Goal: Navigation & Orientation: Find specific page/section

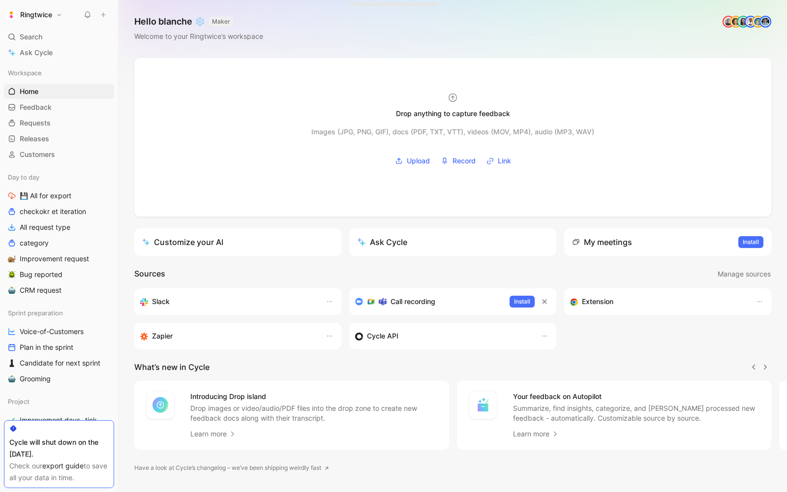
click at [36, 20] on button "Ringtwice" at bounding box center [34, 15] width 61 height 14
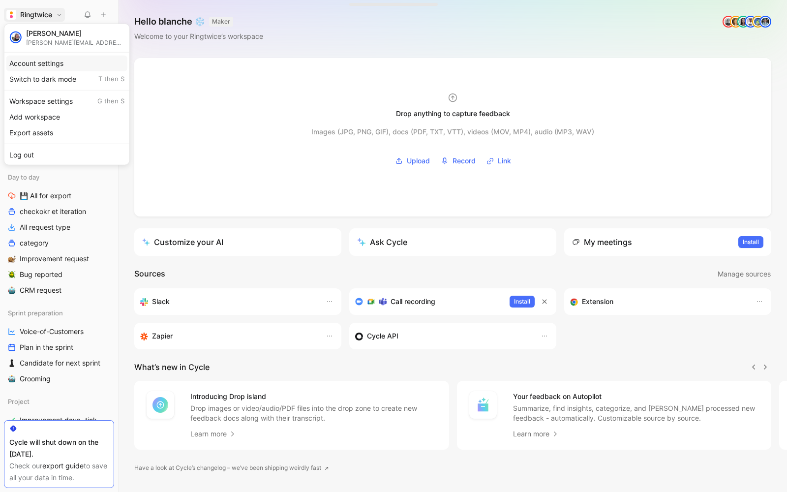
click at [40, 63] on div "Account settings" at bounding box center [66, 63] width 121 height 16
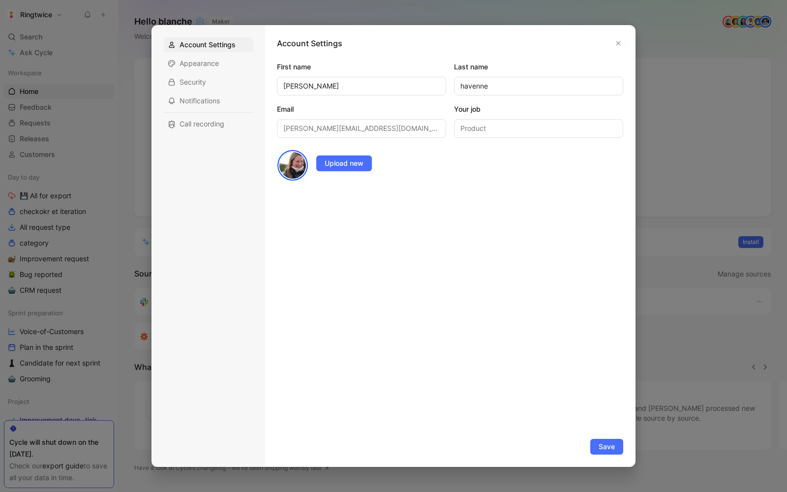
click at [88, 55] on div at bounding box center [393, 246] width 787 height 492
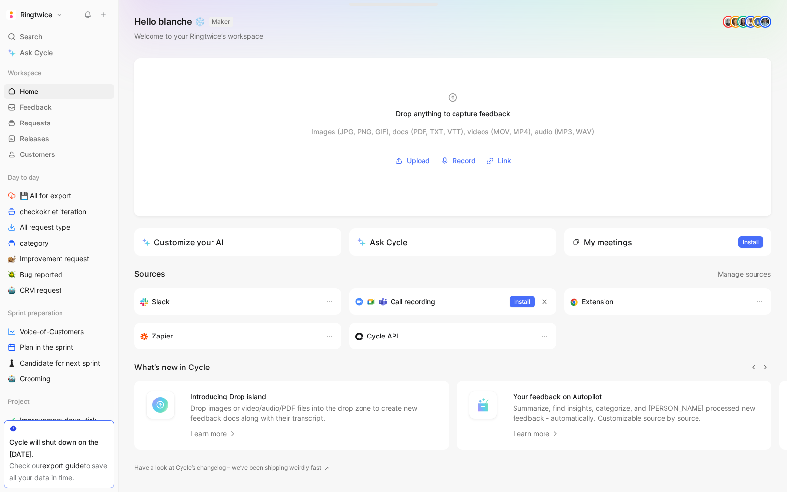
click at [49, 21] on button "Ringtwice" at bounding box center [34, 15] width 61 height 14
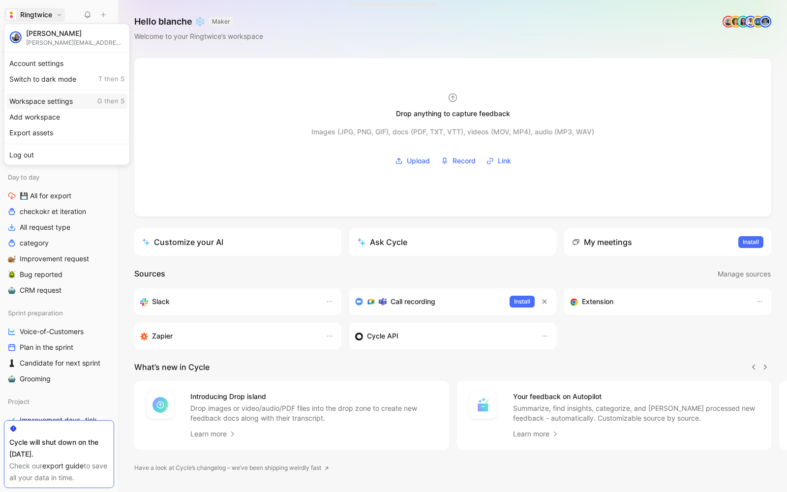
click at [46, 101] on div "Workspace settings G then S" at bounding box center [66, 101] width 121 height 16
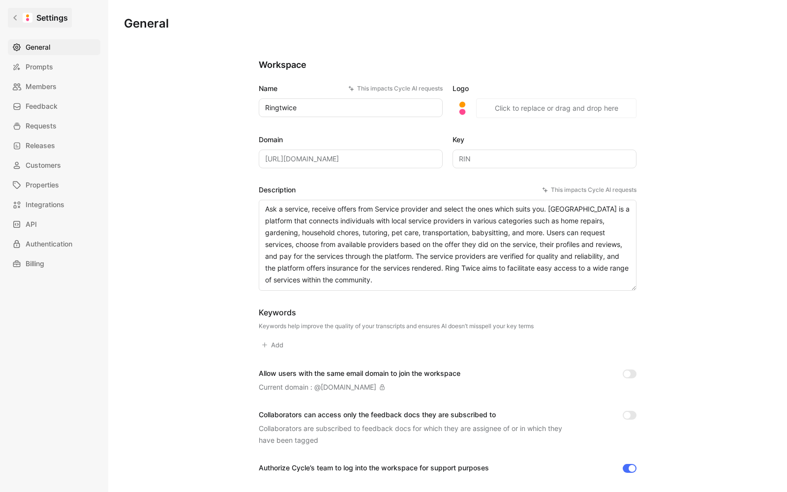
click at [14, 19] on icon at bounding box center [14, 17] width 3 height 5
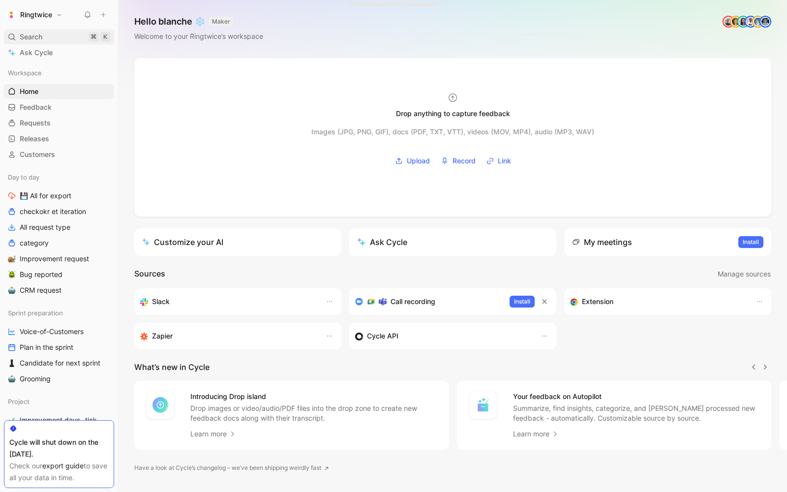
click at [36, 31] on span "Search" at bounding box center [31, 37] width 23 height 12
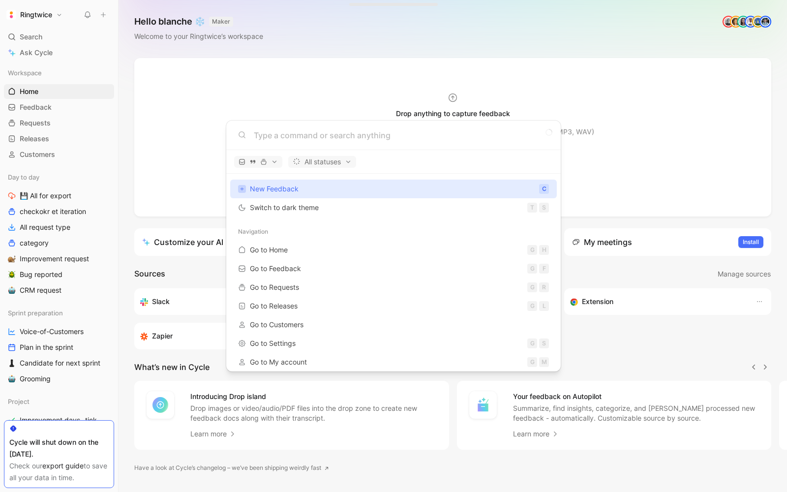
click at [44, 15] on body "Ringtwice Search ⌘ K Ask Cycle Workspace Home G then H Feedback G then F Reques…" at bounding box center [393, 246] width 787 height 492
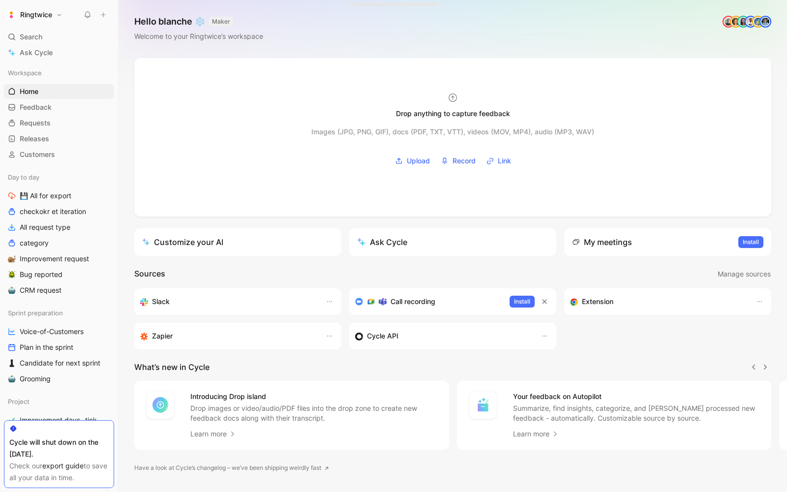
click at [50, 15] on h1 "Ringtwice" at bounding box center [36, 14] width 32 height 9
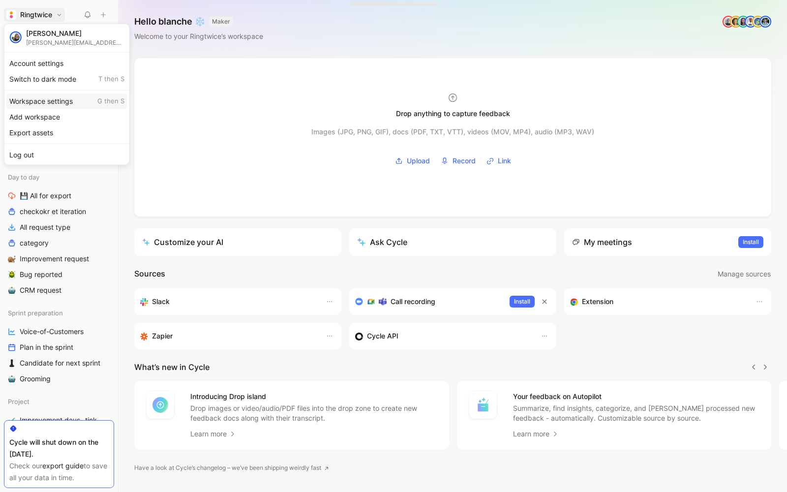
click at [51, 102] on div "Workspace settings G then S" at bounding box center [66, 101] width 121 height 16
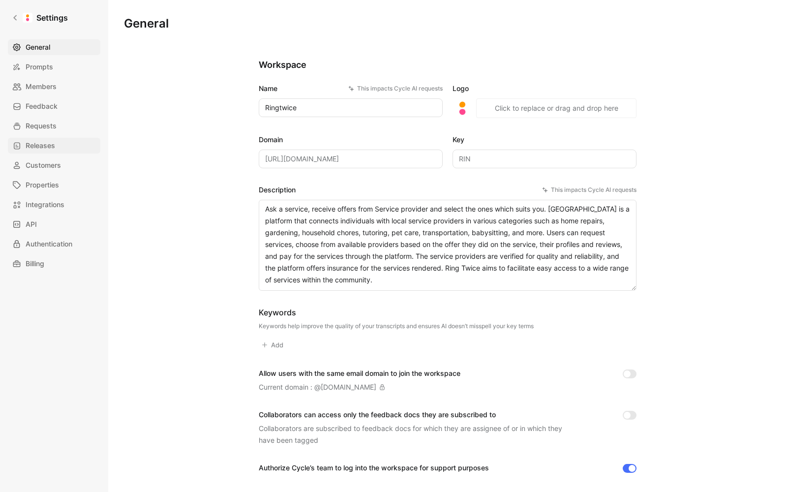
click at [33, 143] on span "Releases" at bounding box center [41, 146] width 30 height 12
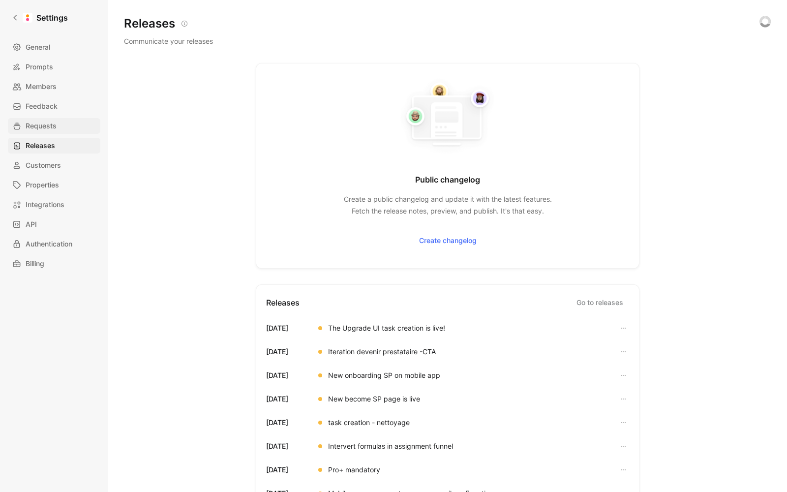
click at [33, 124] on span "Requests" at bounding box center [41, 126] width 31 height 12
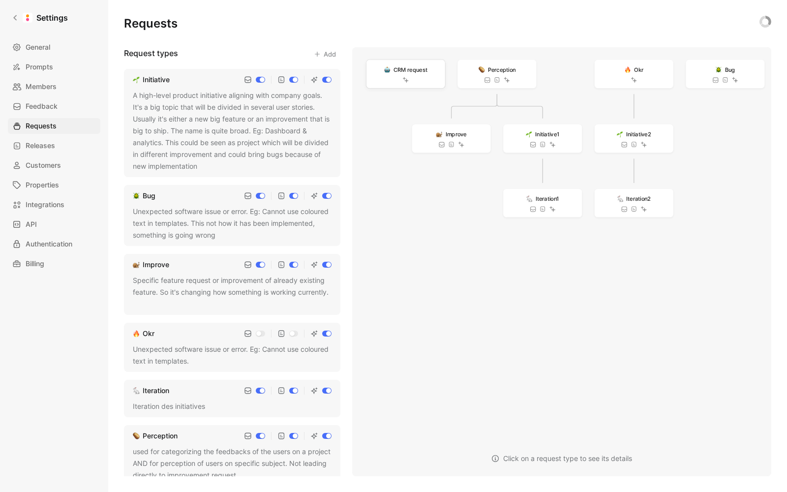
click at [424, 78] on div "CRM request" at bounding box center [406, 74] width 79 height 29
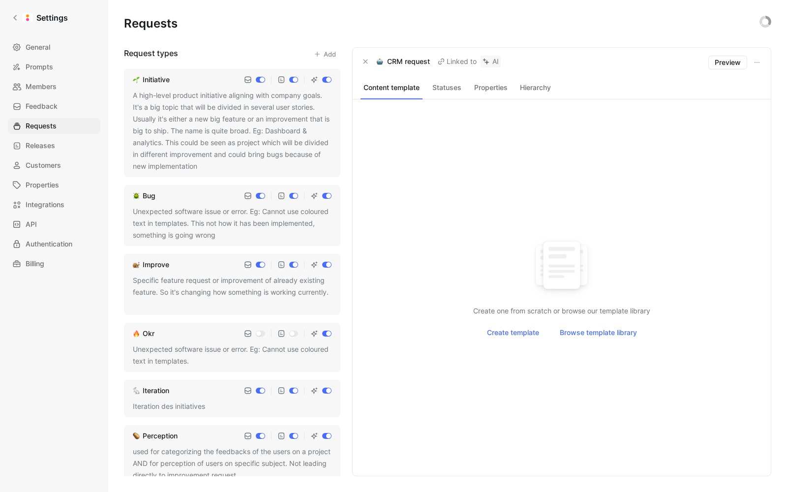
click at [450, 86] on button "Statuses" at bounding box center [447, 87] width 40 height 13
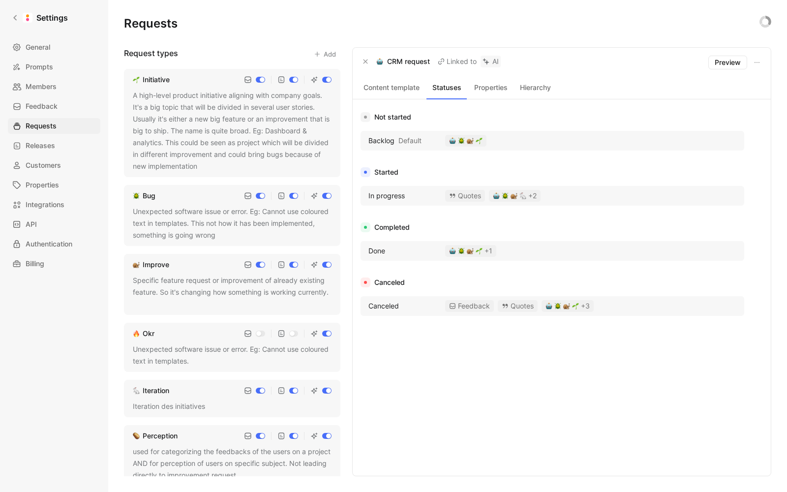
click at [400, 64] on p "CRM request" at bounding box center [408, 62] width 43 height 12
click at [203, 134] on div "A high-level product initiative aligning with company goals. It's a big topic t…" at bounding box center [232, 131] width 199 height 83
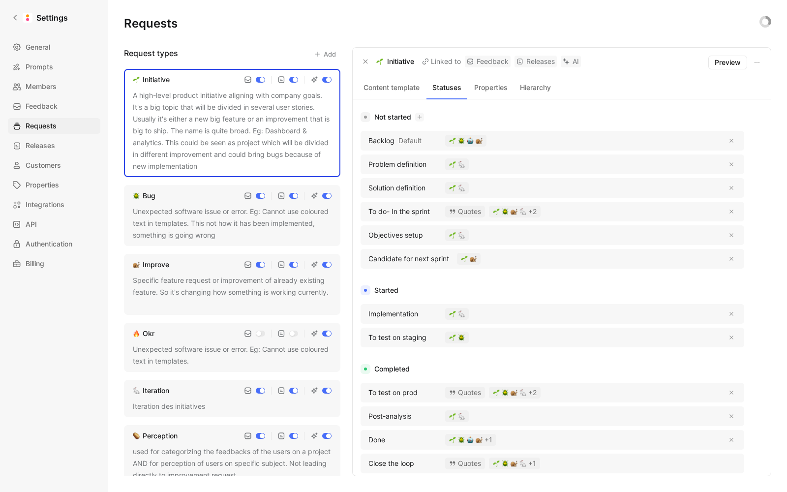
scroll to position [67, 0]
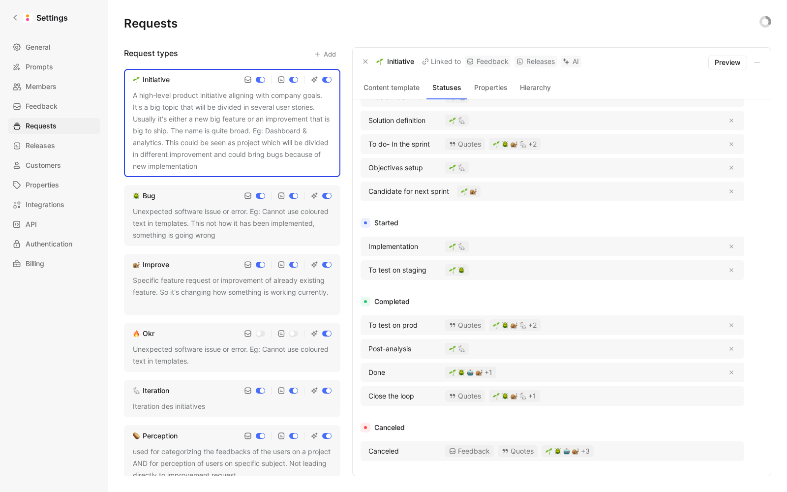
click at [222, 223] on div "Unexpected software issue or error. Eg: Cannot use coloured text in templates. …" at bounding box center [232, 223] width 199 height 35
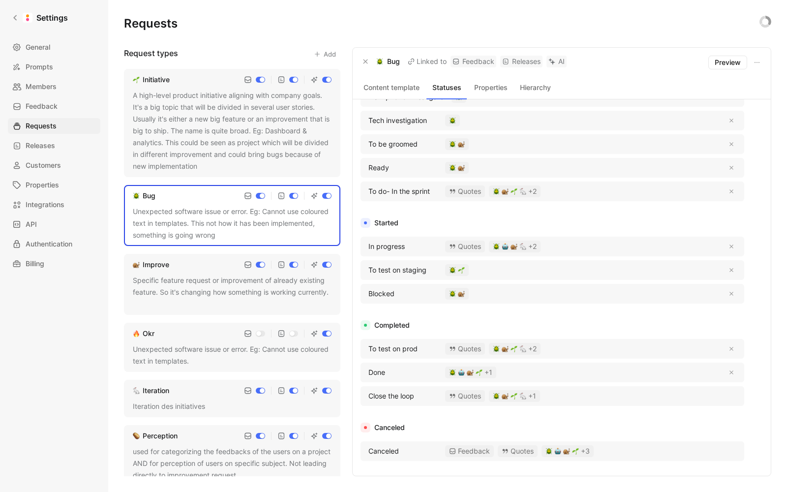
click at [195, 286] on div "Specific feature request or improvement of already existing feature. So it's ch…" at bounding box center [232, 292] width 199 height 35
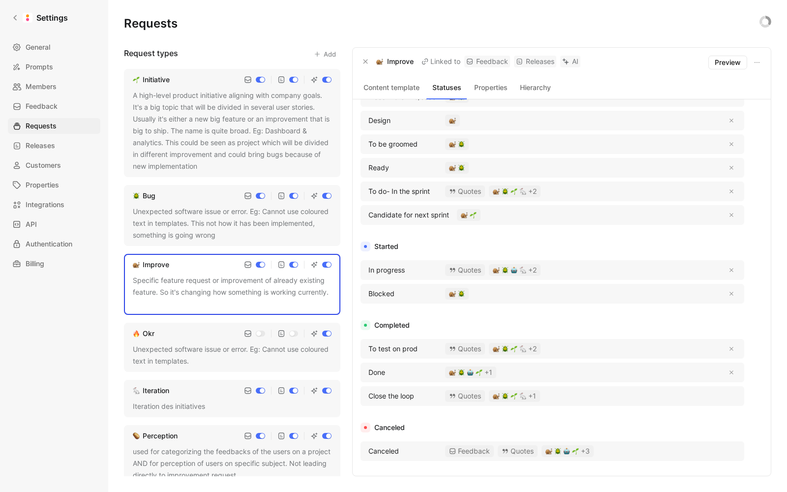
click at [208, 338] on div "Okr Unexpected software issue or error. Eg: Cannot use coloured text in templat…" at bounding box center [232, 347] width 217 height 49
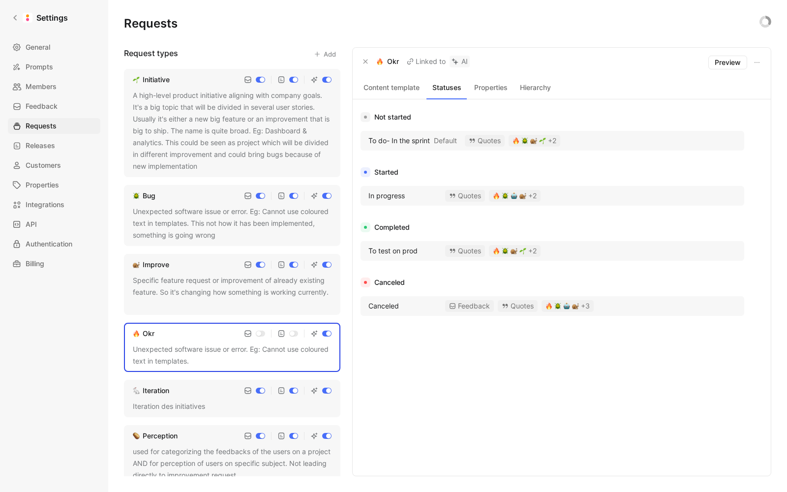
click at [174, 402] on div "Iteration des initiatives" at bounding box center [232, 407] width 199 height 12
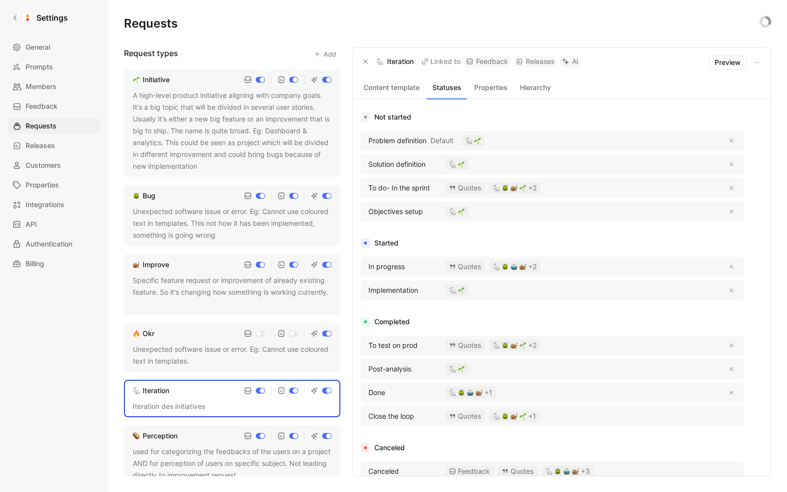
click at [174, 464] on div "used for categorizing the feedbacks of the users on a project AND for perceptio…" at bounding box center [232, 463] width 199 height 35
